Goal: Task Accomplishment & Management: Manage account settings

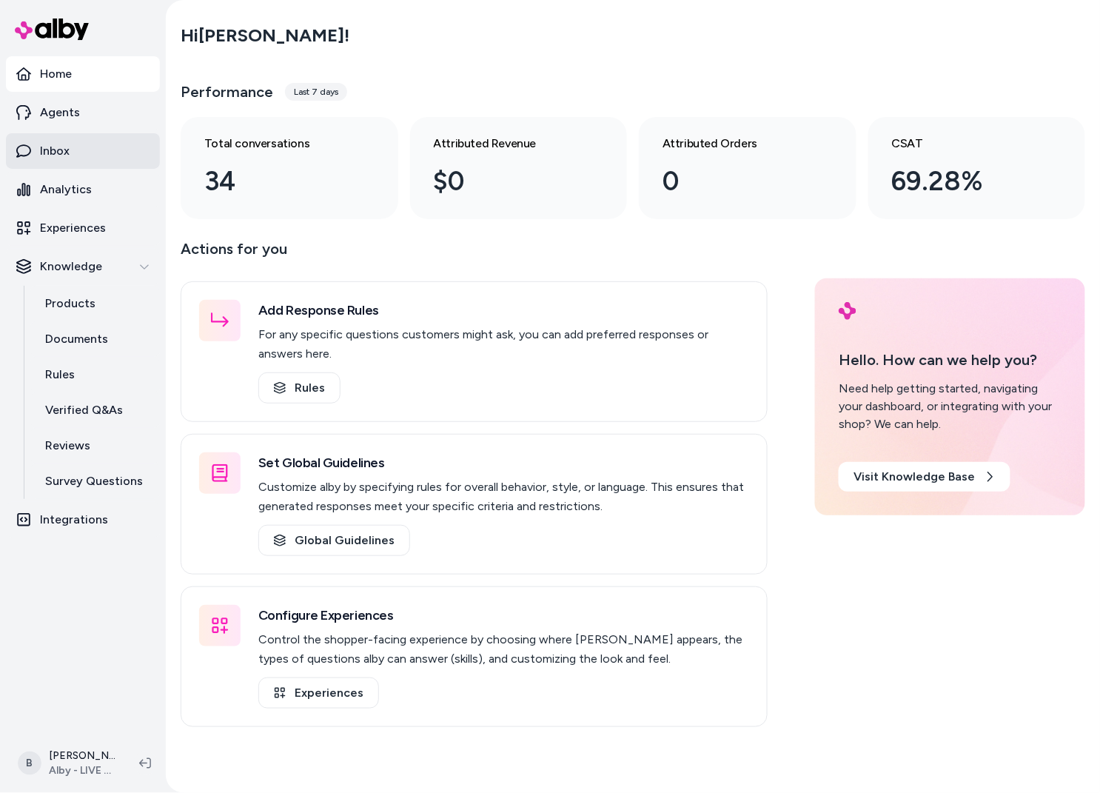
click at [68, 151] on p "Inbox" at bounding box center [55, 151] width 30 height 18
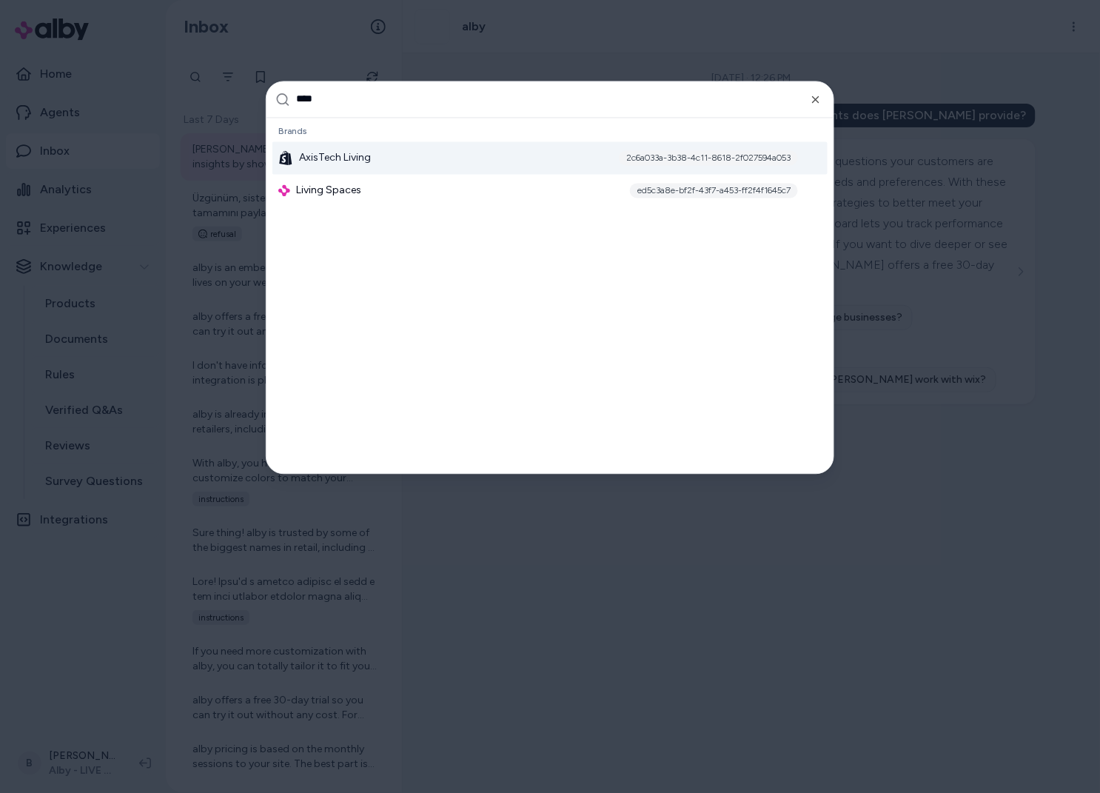
type input "*****"
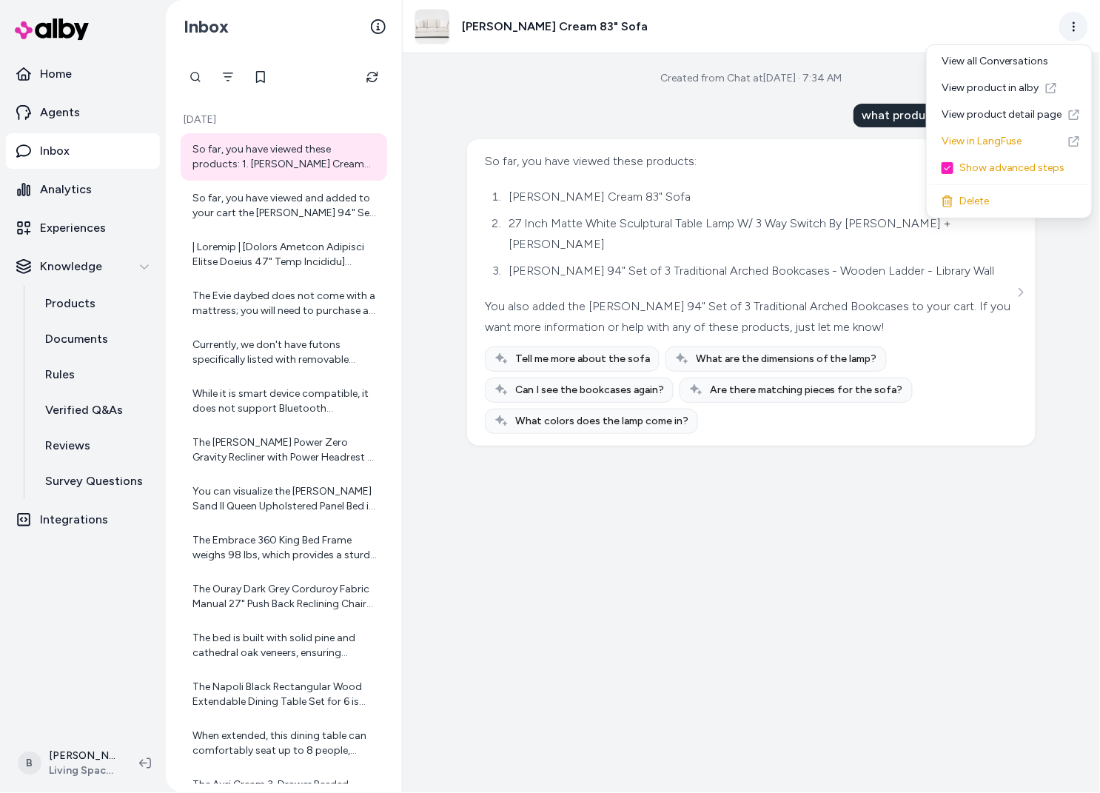
click at [1083, 30] on html "Home Agents Inbox Analytics Experiences Knowledge Products Documents Rules Veri…" at bounding box center [550, 396] width 1100 height 793
click at [994, 141] on link "View in LangFuse" at bounding box center [1009, 141] width 159 height 27
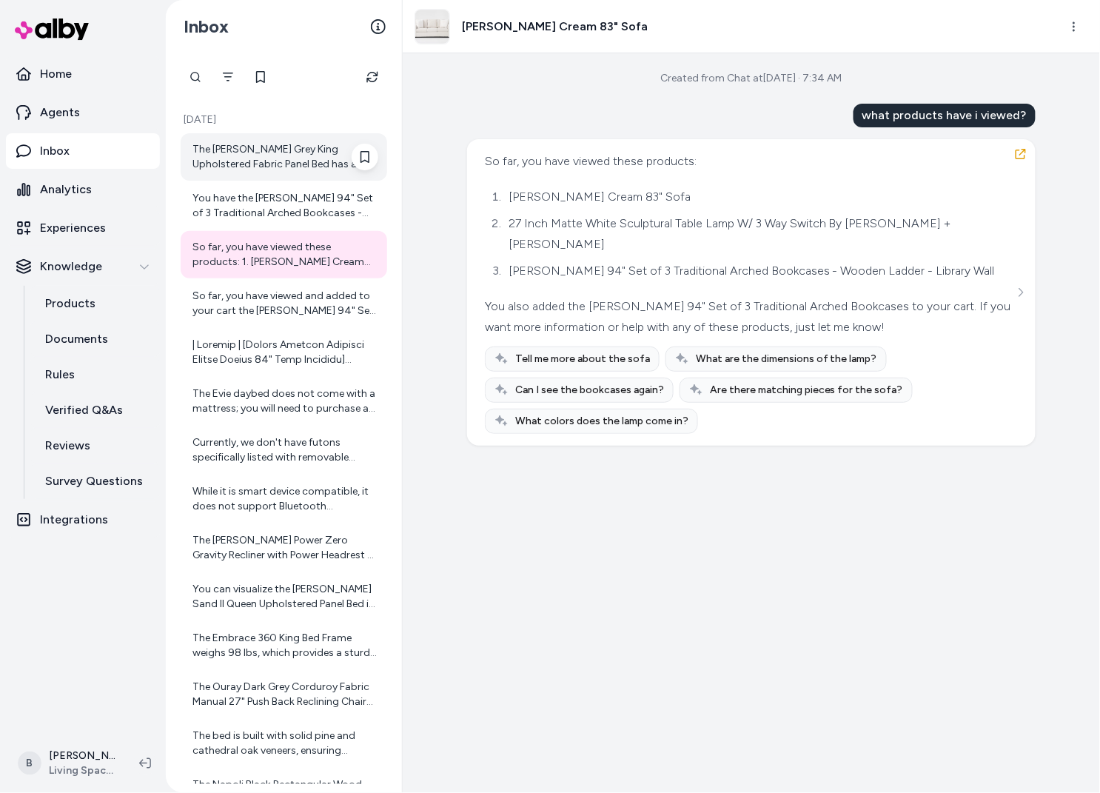
click at [322, 168] on div "The Farrah II Grey King Upholstered Fabric Panel Bed has a design that is adjus…" at bounding box center [286, 157] width 186 height 30
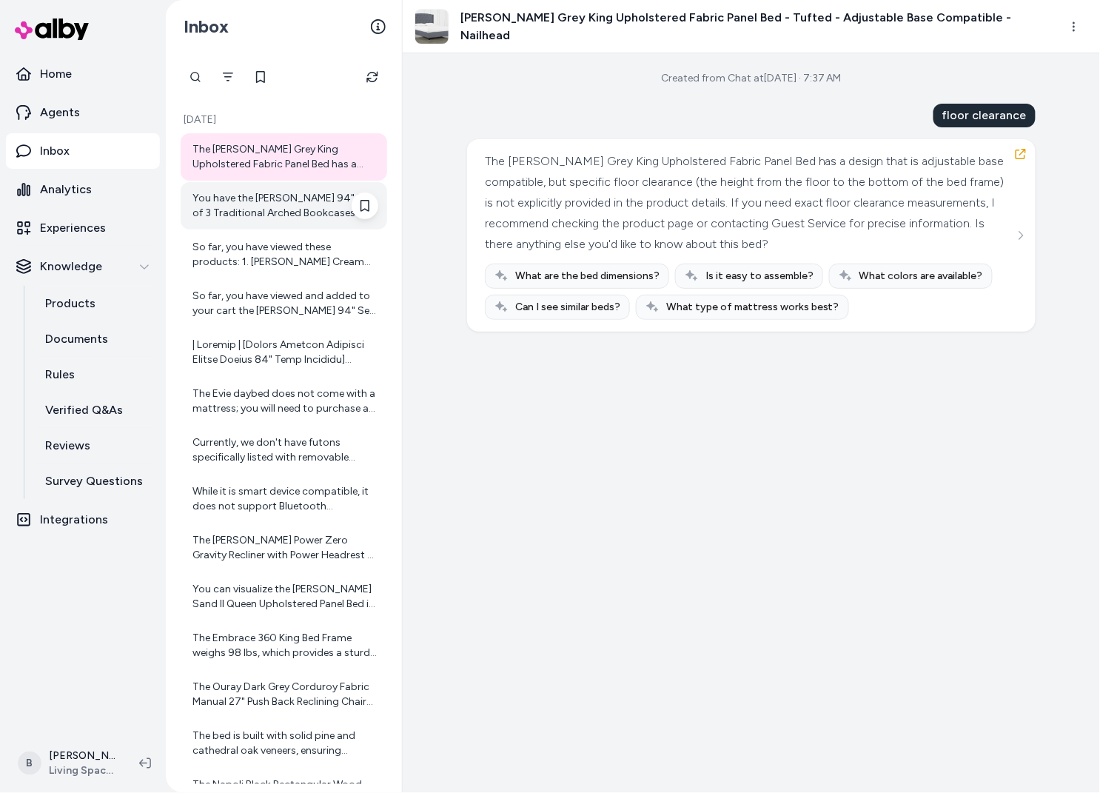
click at [224, 207] on div "You have the Burke Brown 94" Set of 3 Traditional Arched Bookcases - Wooden Lad…" at bounding box center [286, 206] width 186 height 30
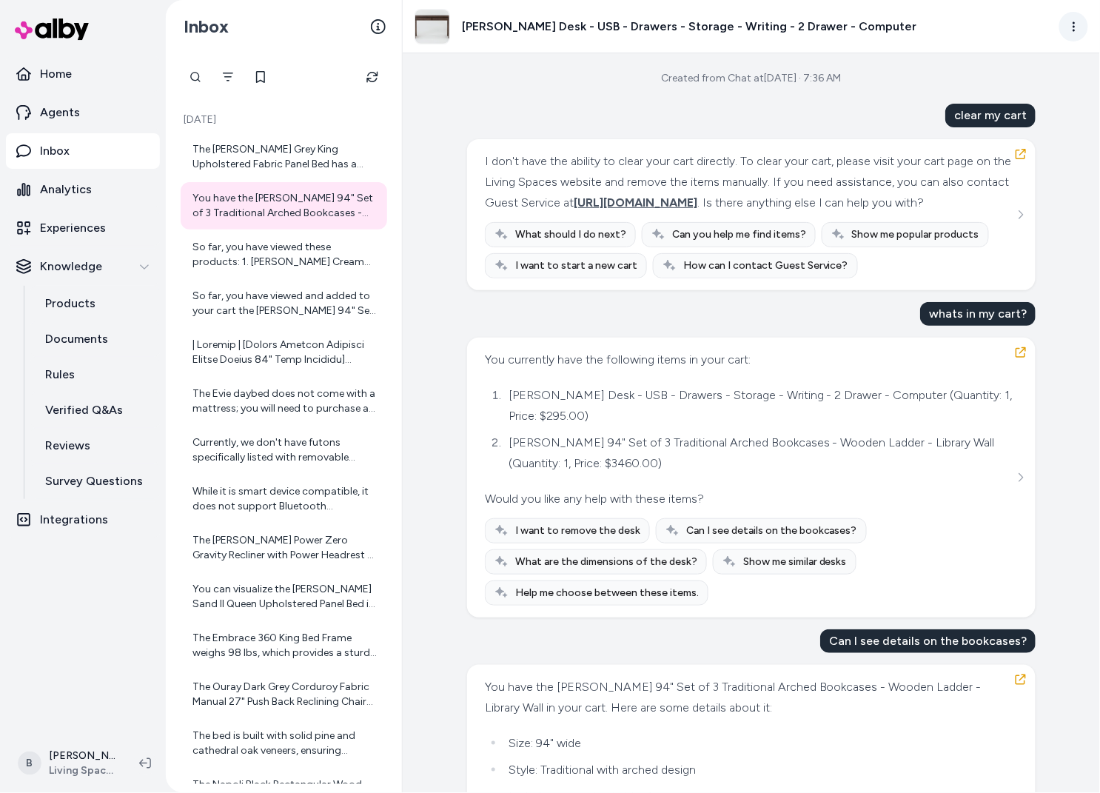
click at [1083, 24] on html "Home Agents Inbox Analytics Experiences Knowledge Products Documents Rules Veri…" at bounding box center [550, 396] width 1100 height 793
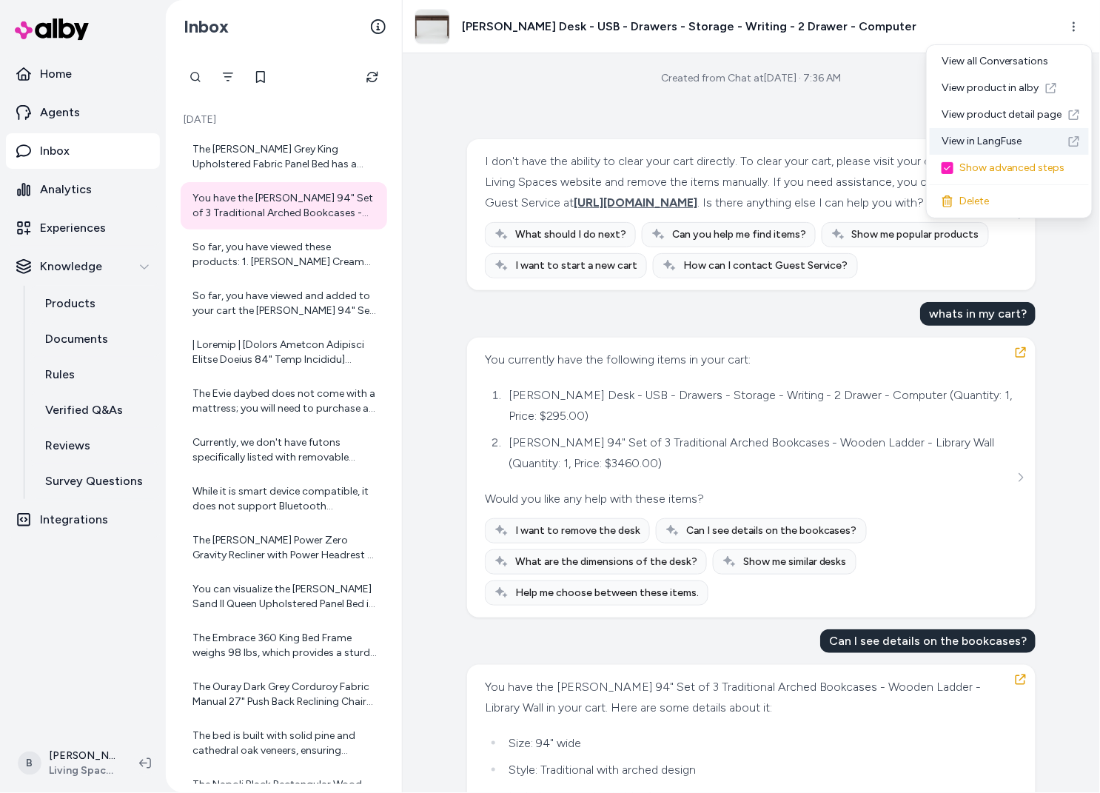
click at [995, 144] on link "View in LangFuse" at bounding box center [1009, 141] width 159 height 27
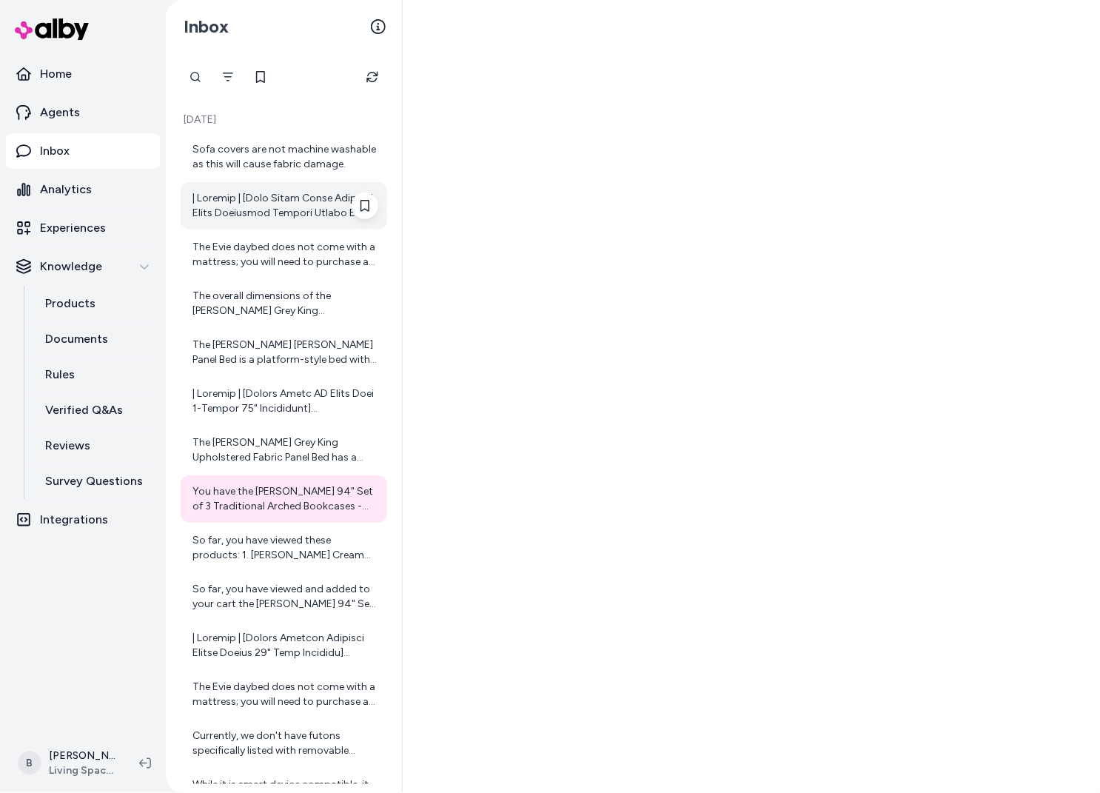
click at [327, 214] on div at bounding box center [286, 206] width 186 height 30
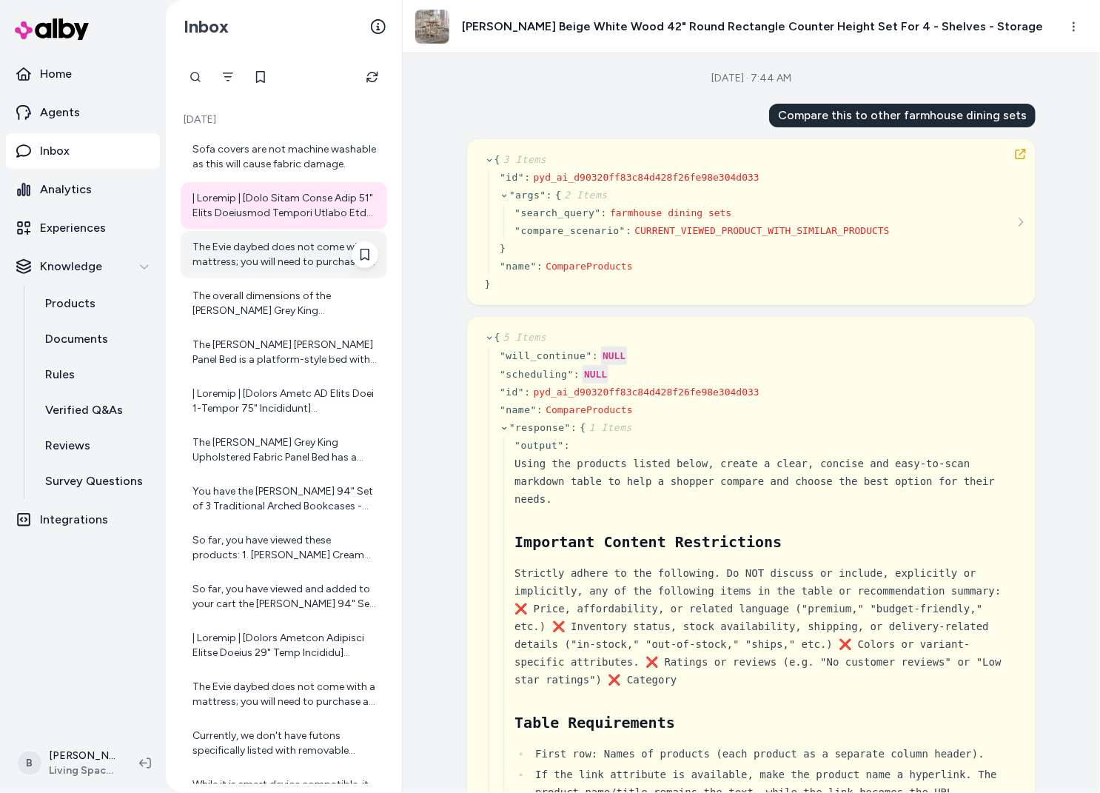
click at [274, 264] on div "The Evie daybed does not come with a mattress; you will need to purchase a twin…" at bounding box center [286, 255] width 186 height 30
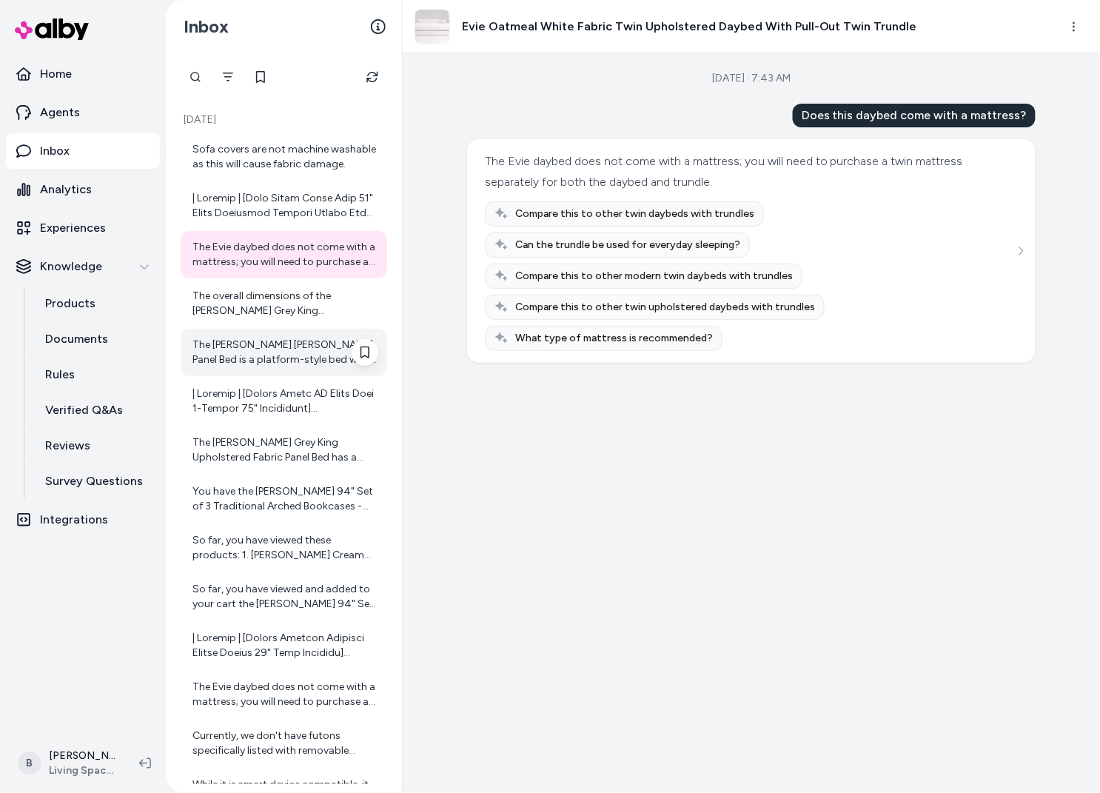
click at [255, 343] on div "The Camile Queen Wood Panel Bed is a platform-style bed with a solid wood and f…" at bounding box center [286, 353] width 186 height 30
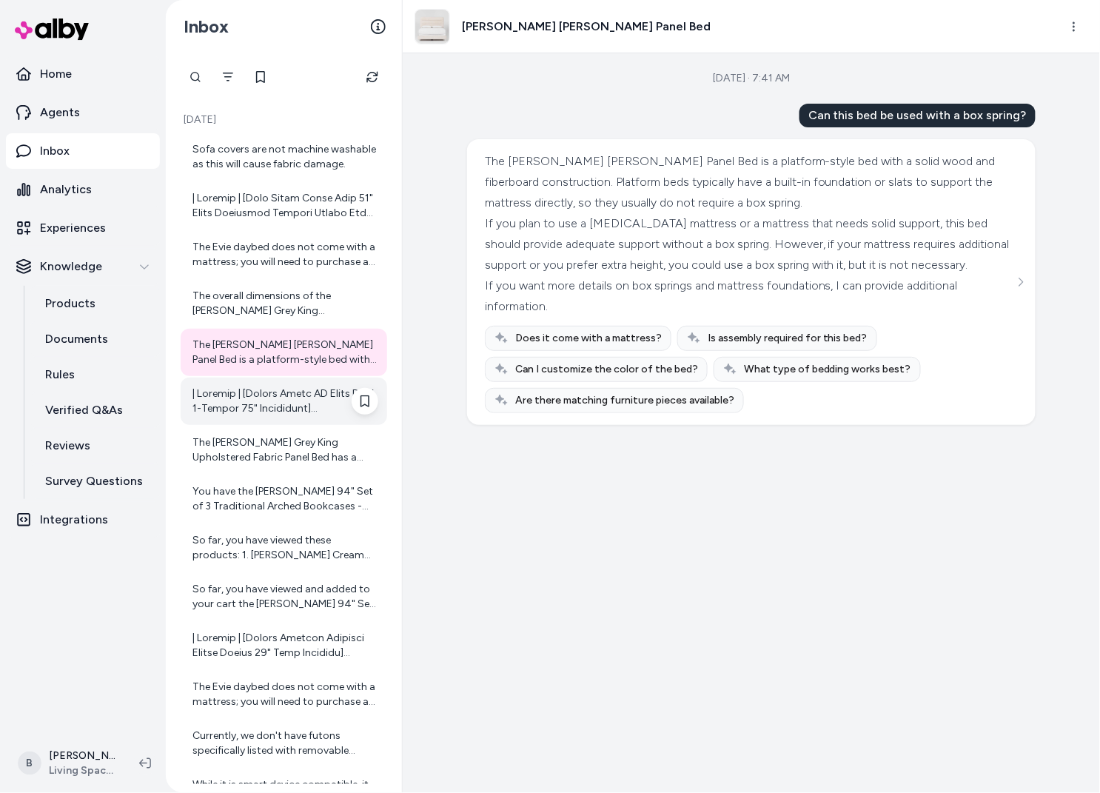
click at [283, 409] on div at bounding box center [286, 402] width 186 height 30
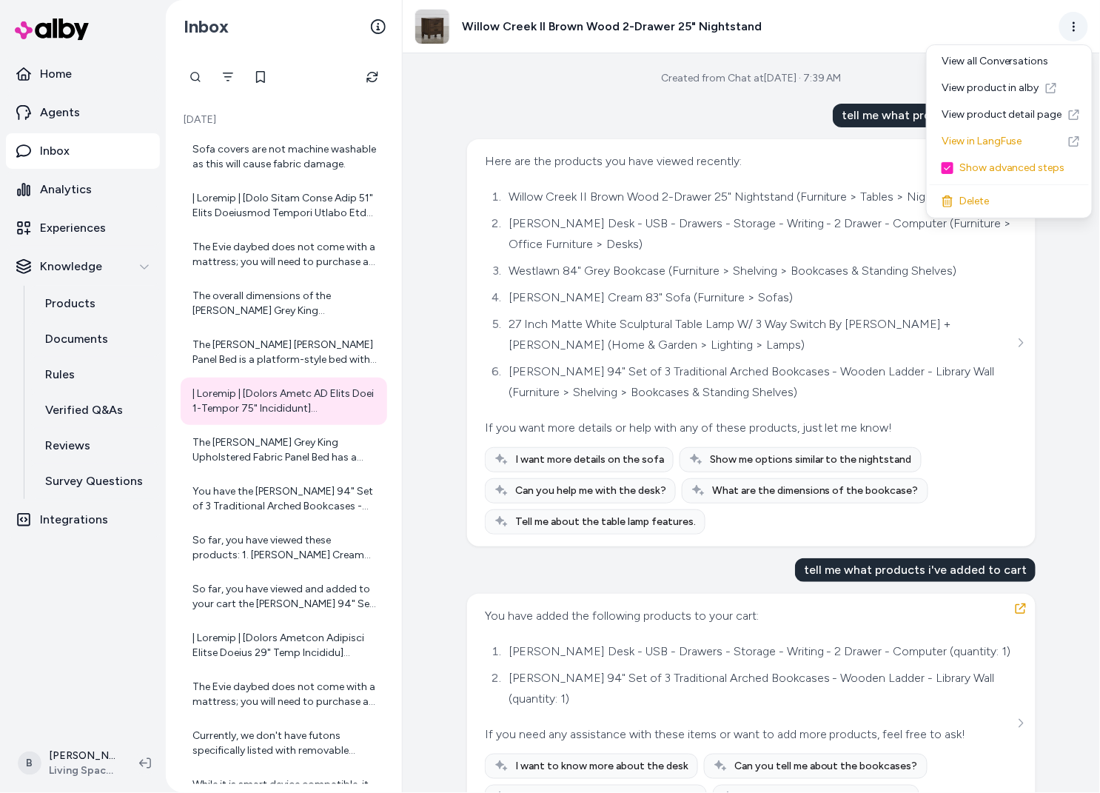
click at [1076, 29] on html "Home Agents Inbox Analytics Experiences Knowledge Products Documents Rules Veri…" at bounding box center [550, 396] width 1100 height 793
click at [994, 136] on link "View in LangFuse" at bounding box center [1009, 141] width 159 height 27
